Goal: Register for event/course

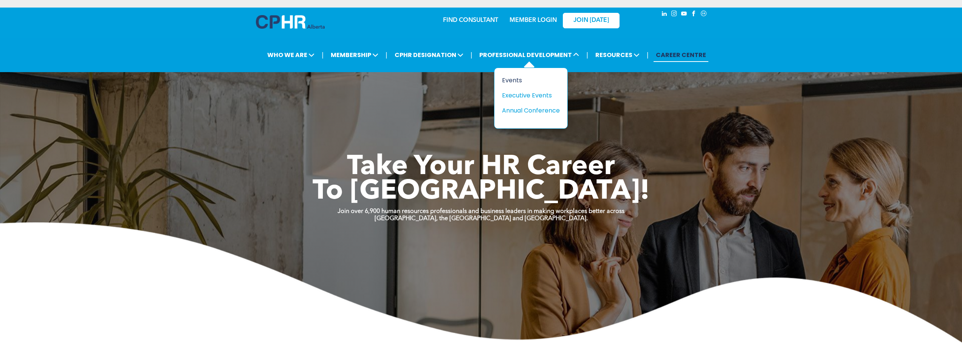
click at [511, 83] on div "Events" at bounding box center [528, 80] width 52 height 9
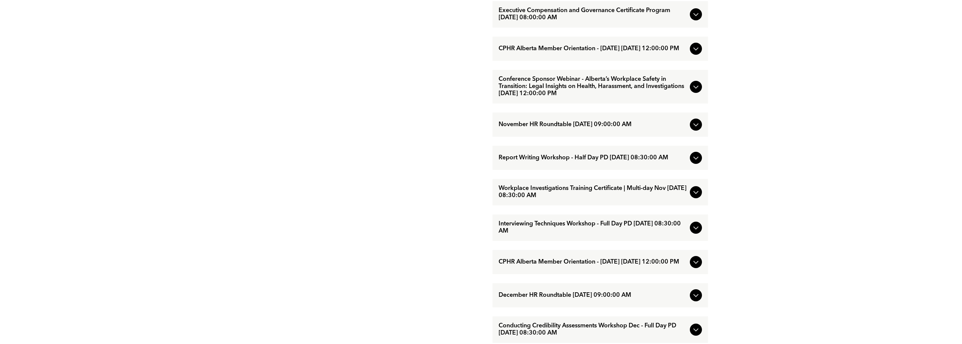
scroll to position [680, 0]
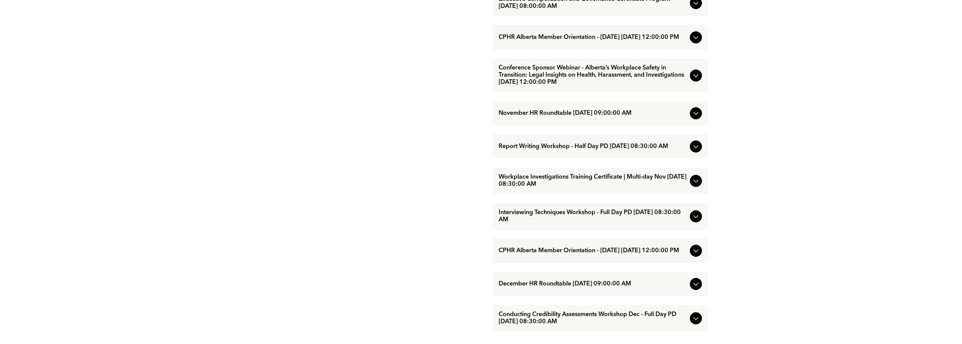
click at [699, 151] on icon at bounding box center [695, 146] width 9 height 9
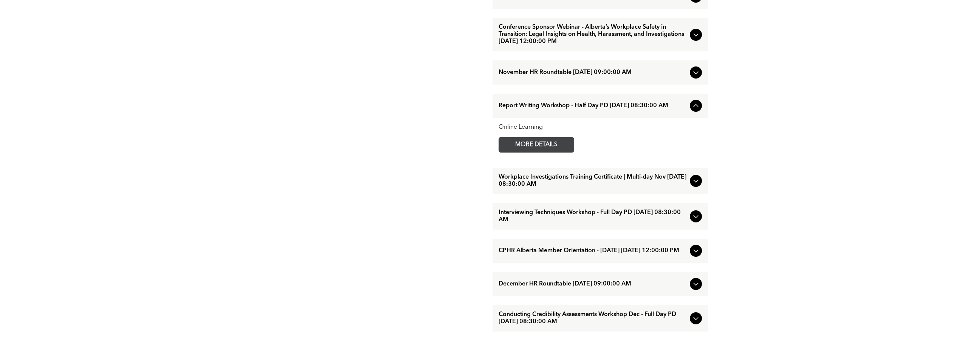
click at [558, 152] on span "MORE DETAILS" at bounding box center [536, 145] width 60 height 15
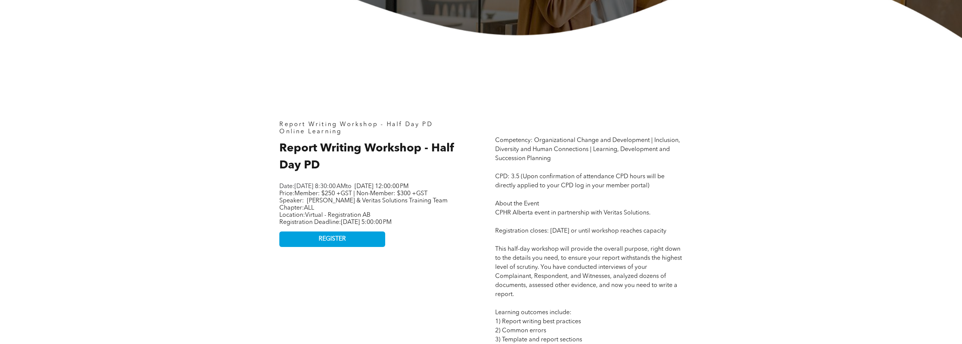
scroll to position [340, 0]
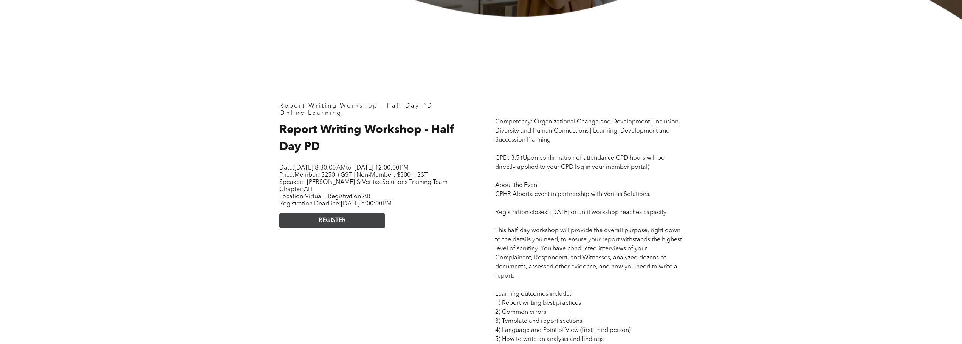
click at [325, 225] on span "REGISTER" at bounding box center [332, 220] width 27 height 7
